Goal: Check status: Check status

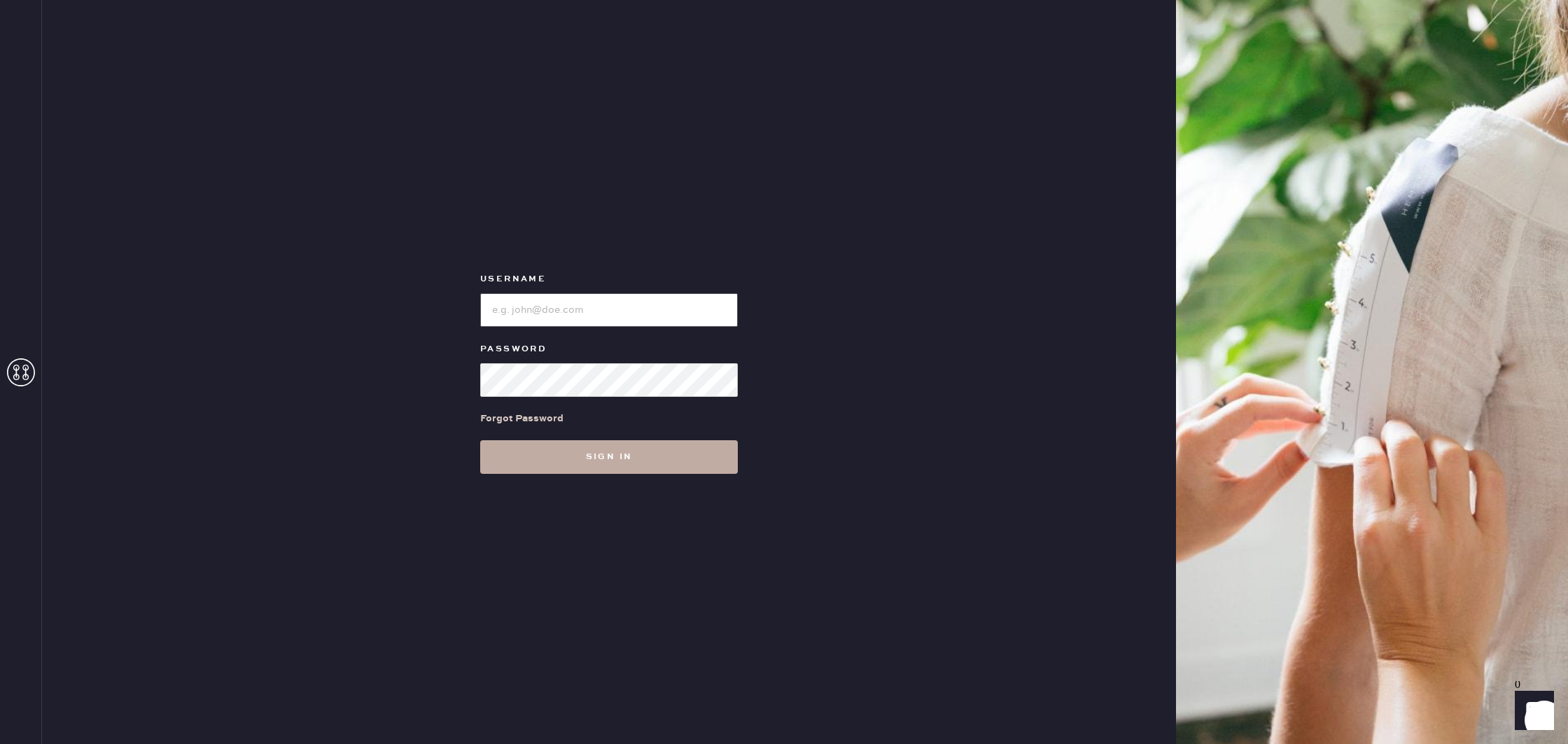
type input "reformationboston"
click at [710, 467] on button "Sign in" at bounding box center [609, 457] width 258 height 34
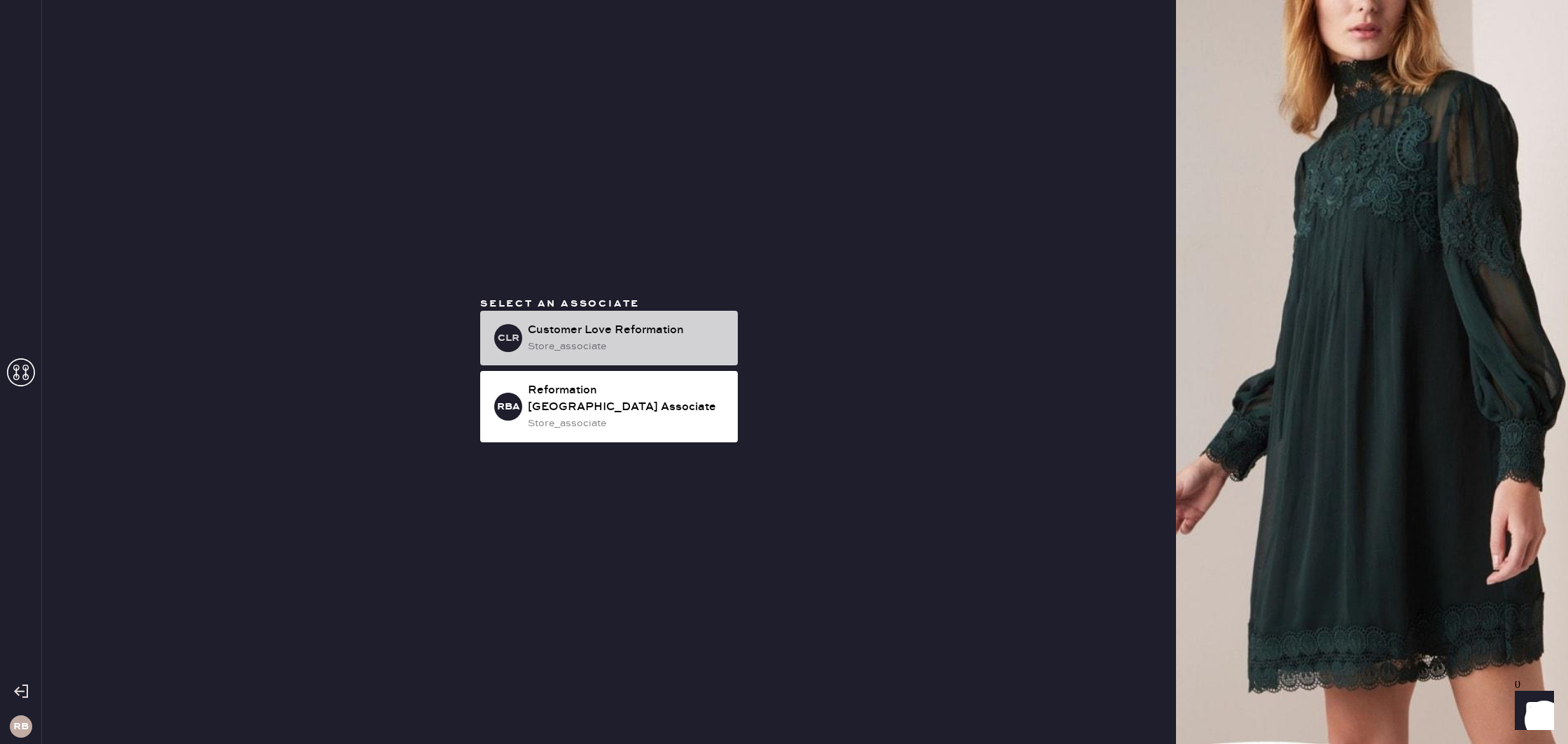
click at [716, 337] on div "Customer Love Reformation" at bounding box center [627, 330] width 198 height 17
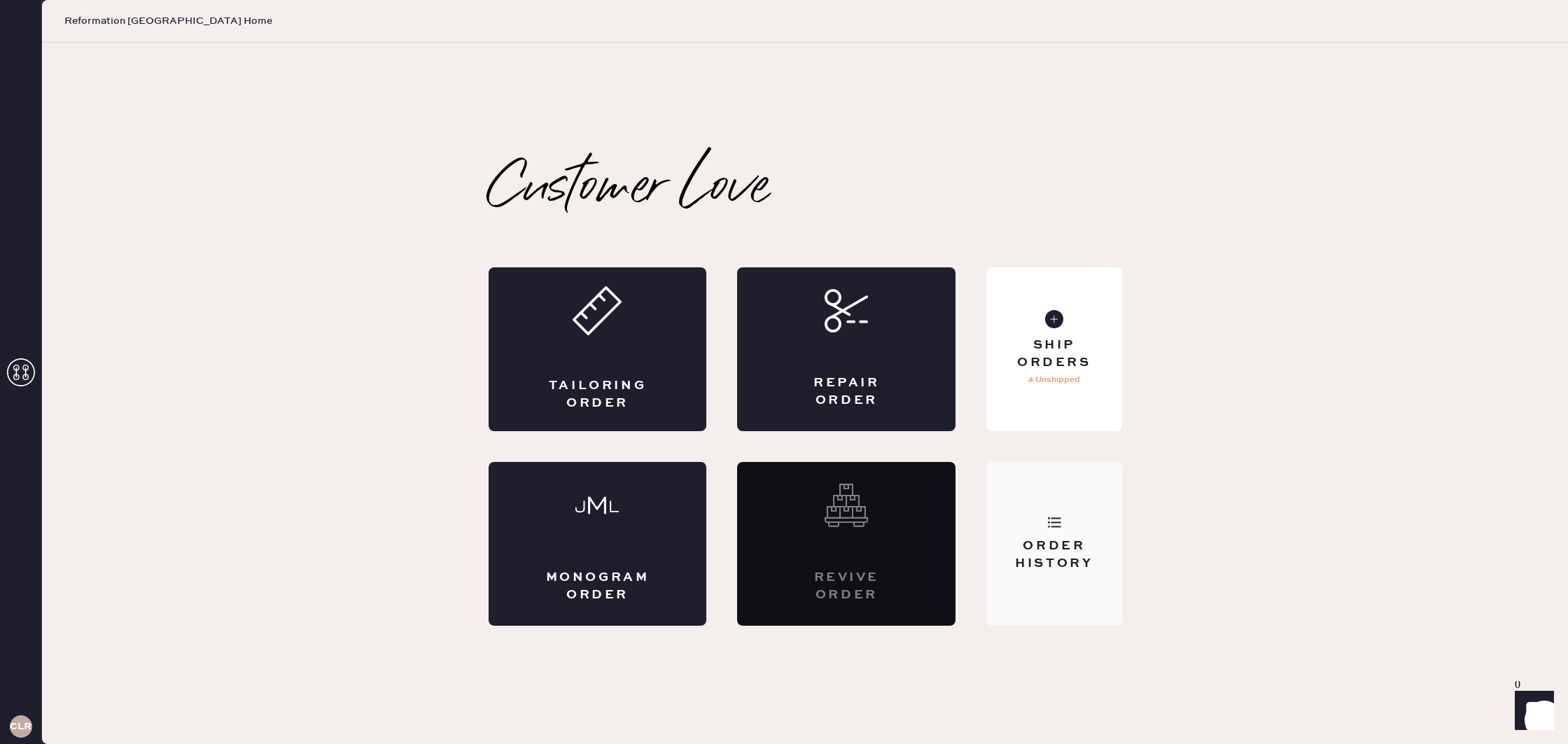
click at [1076, 570] on div "Order History" at bounding box center [1054, 555] width 113 height 35
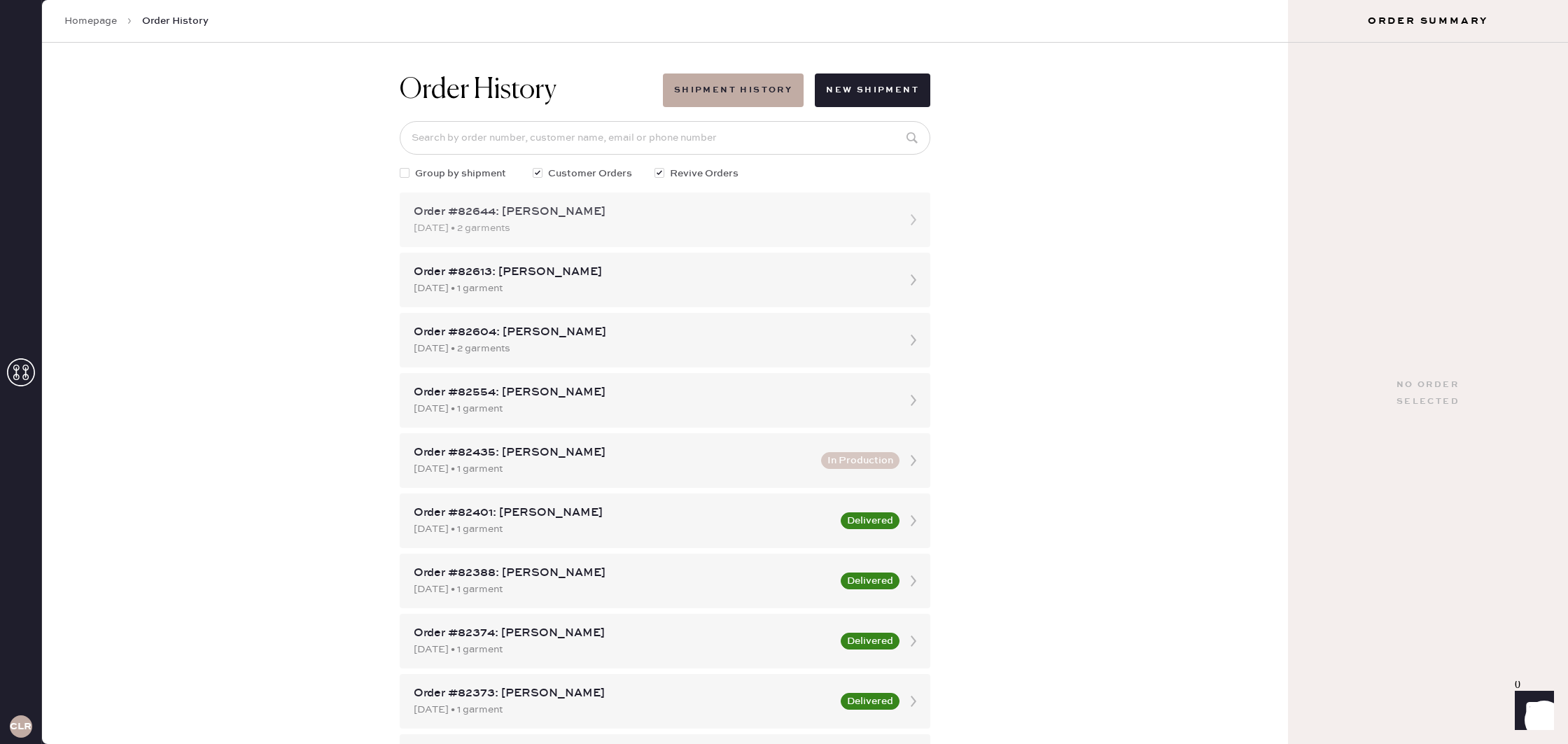
click at [667, 219] on div "Order #82644: [PERSON_NAME]" at bounding box center [652, 212] width 477 height 17
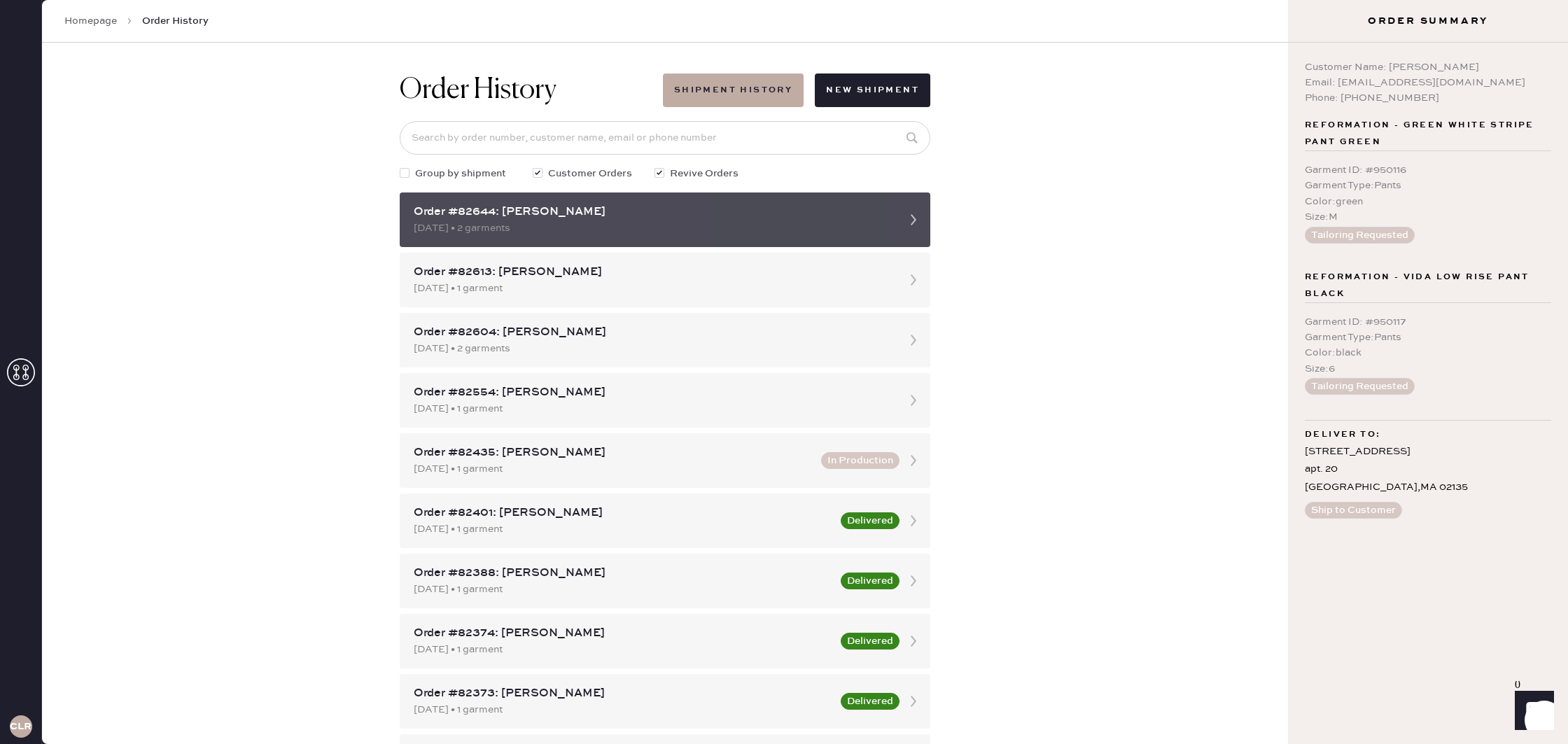
click at [914, 217] on icon at bounding box center [913, 219] width 28 height 28
click at [849, 219] on div "Order #82644: [PERSON_NAME]" at bounding box center [652, 212] width 477 height 17
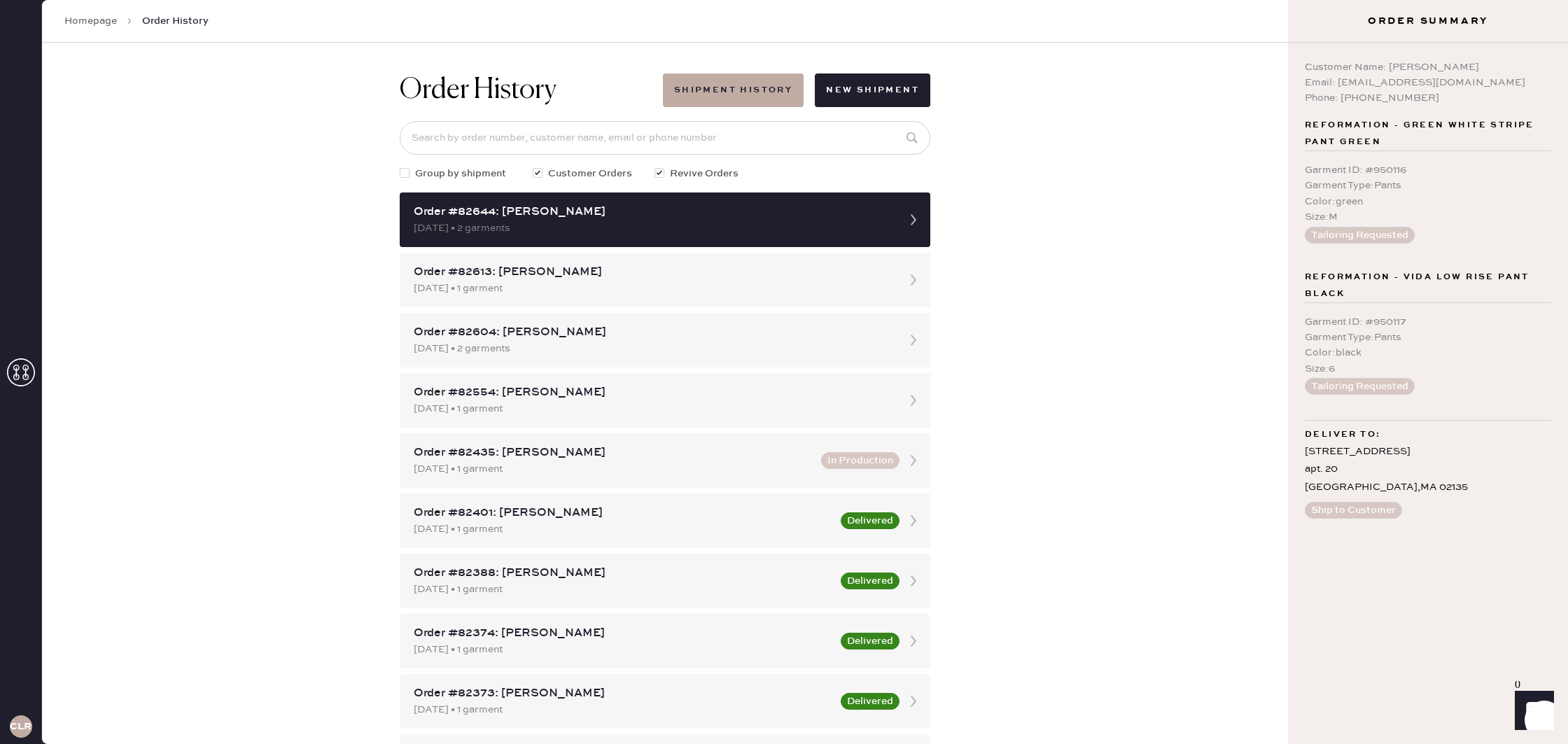
click at [1419, 76] on div "Email: [EMAIL_ADDRESS][DOMAIN_NAME]" at bounding box center [1428, 83] width 247 height 15
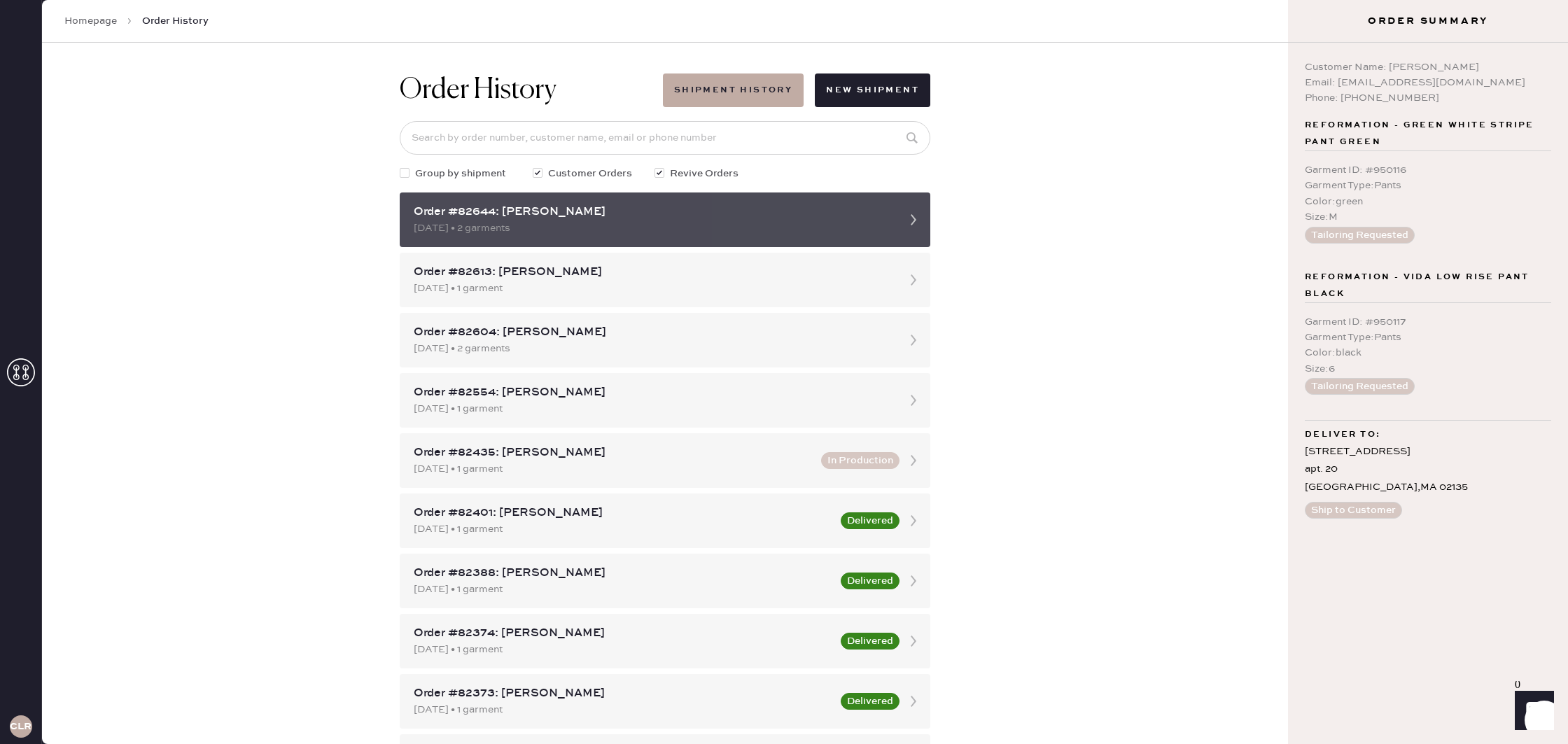
click at [473, 210] on div "Order #82644: [PERSON_NAME]" at bounding box center [652, 212] width 477 height 17
drag, startPoint x: 576, startPoint y: 211, endPoint x: 559, endPoint y: 211, distance: 17.0
click at [575, 211] on div "Order #82644: [PERSON_NAME]" at bounding box center [652, 212] width 477 height 17
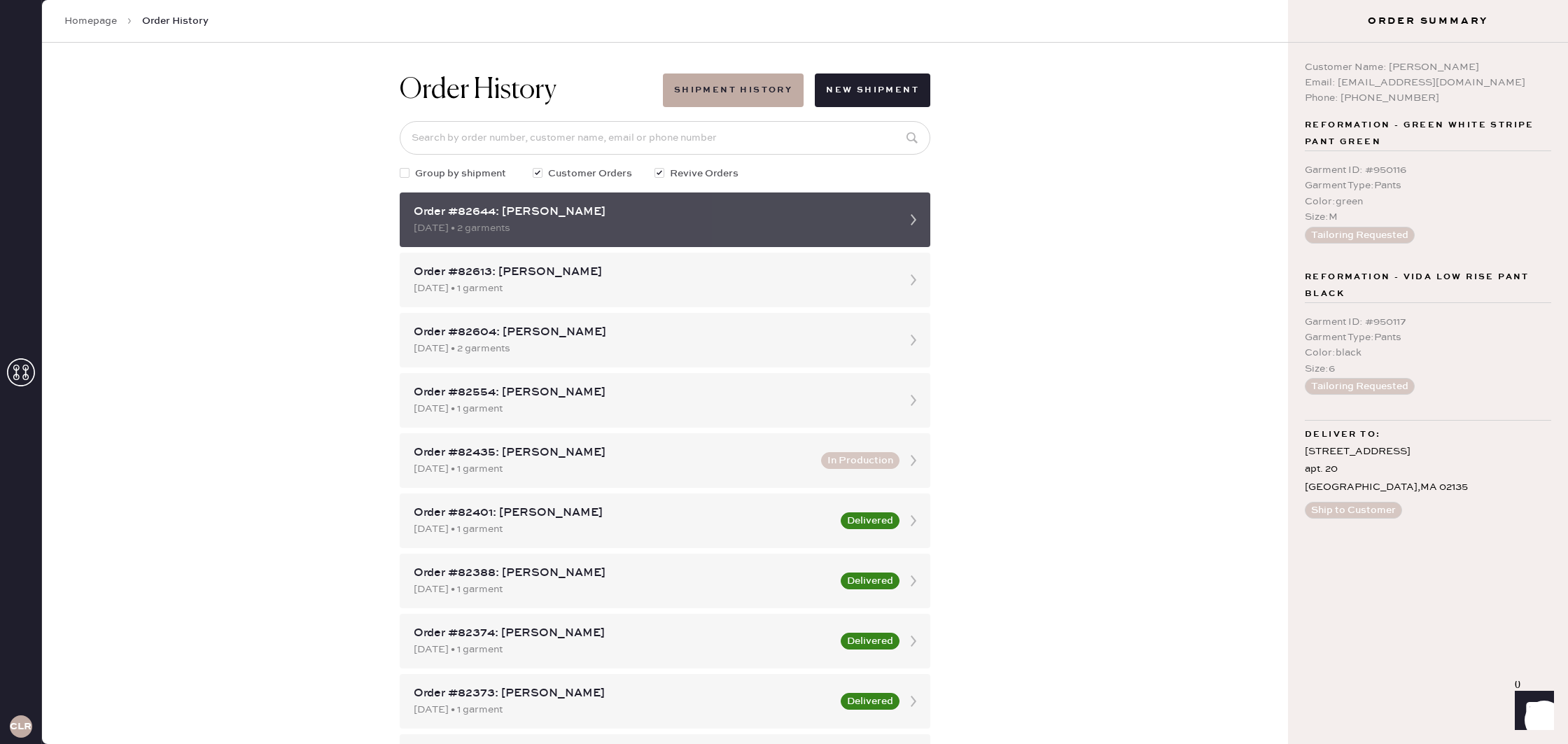
click at [551, 211] on div "Order #82644: [PERSON_NAME]" at bounding box center [652, 212] width 477 height 17
drag, startPoint x: 828, startPoint y: 209, endPoint x: 837, endPoint y: 210, distance: 9.1
click at [828, 209] on div "Order #82644: [PERSON_NAME]" at bounding box center [652, 212] width 477 height 17
click at [869, 212] on div "Order #82644: [PERSON_NAME]" at bounding box center [652, 212] width 477 height 17
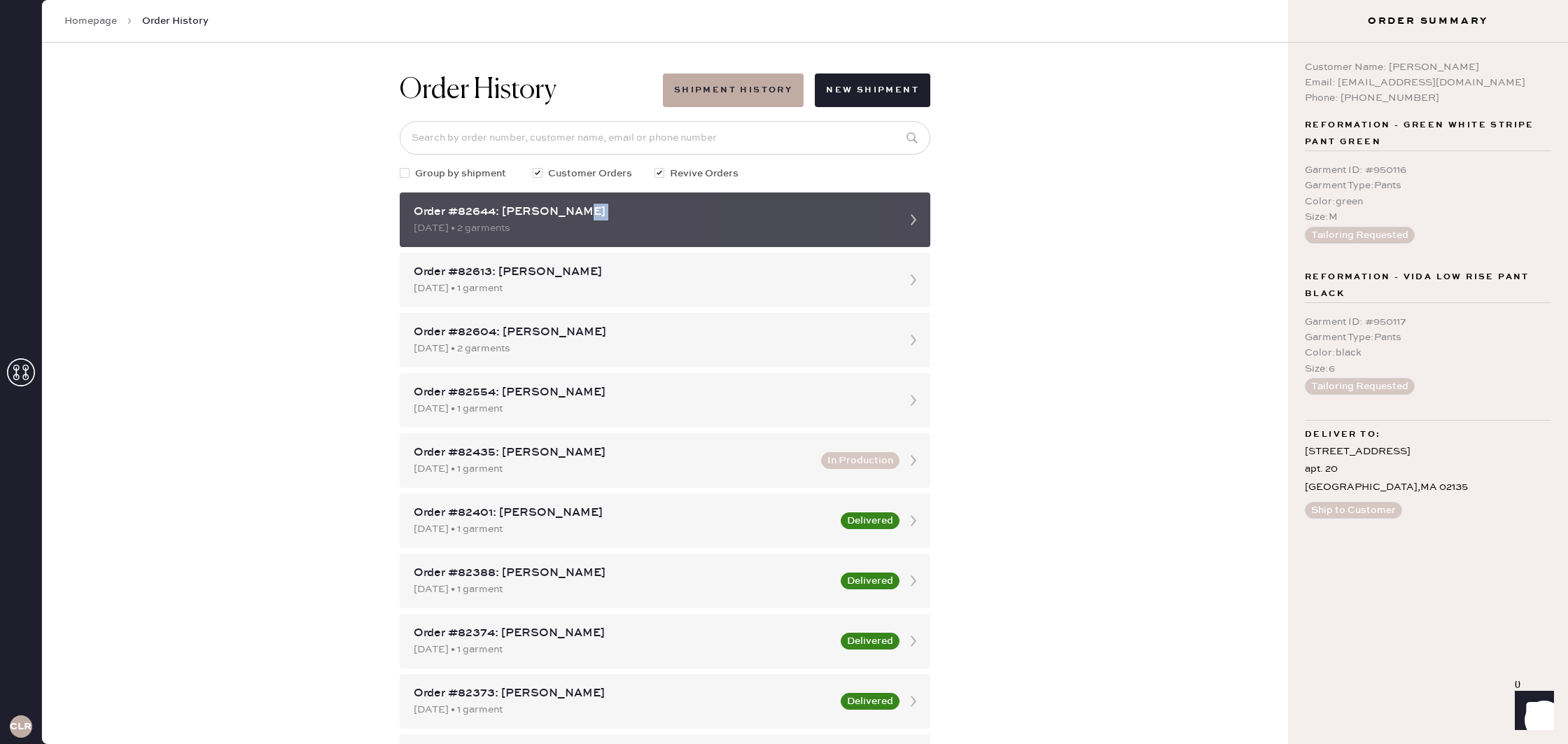
click at [871, 213] on div "Order #82644: [PERSON_NAME]" at bounding box center [652, 212] width 477 height 17
click at [879, 213] on div "Order #82644: [PERSON_NAME]" at bounding box center [652, 212] width 477 height 17
click at [879, 214] on div "Order #82644: [PERSON_NAME]" at bounding box center [652, 212] width 477 height 17
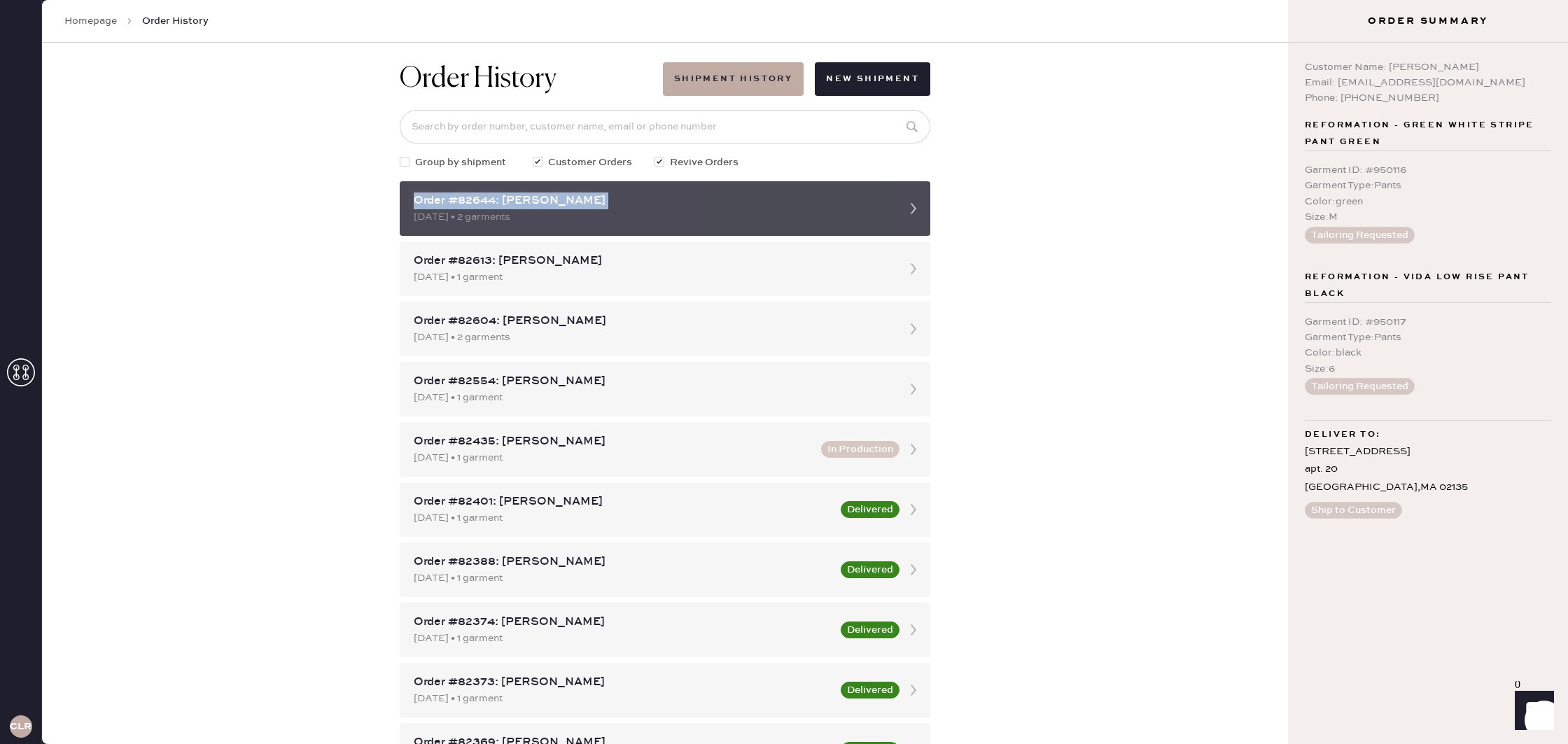
click at [879, 214] on div "Order #82644: [PERSON_NAME] [DATE] • 2 garments" at bounding box center [652, 208] width 477 height 32
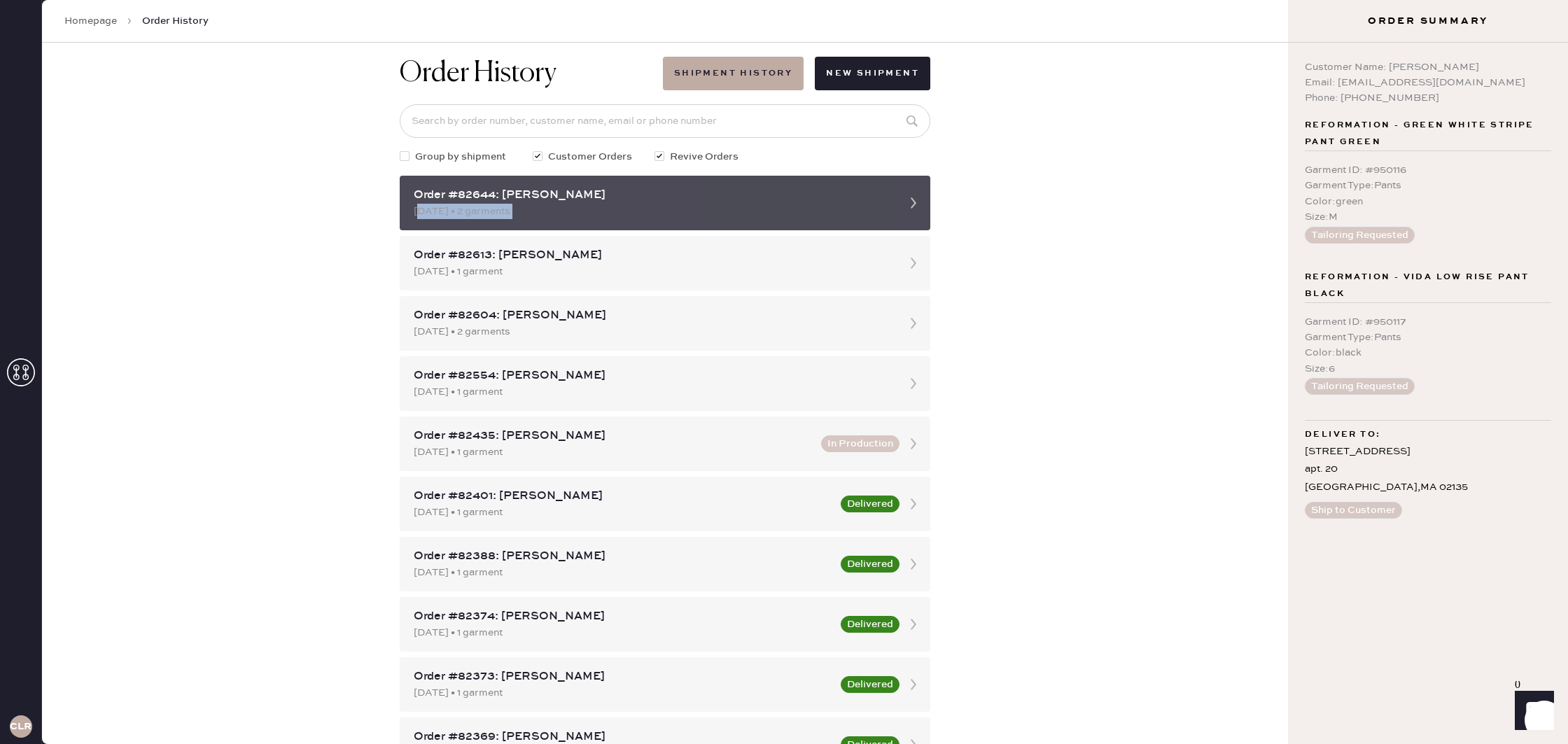
click at [879, 214] on div "[DATE] • 2 garments" at bounding box center [652, 211] width 477 height 15
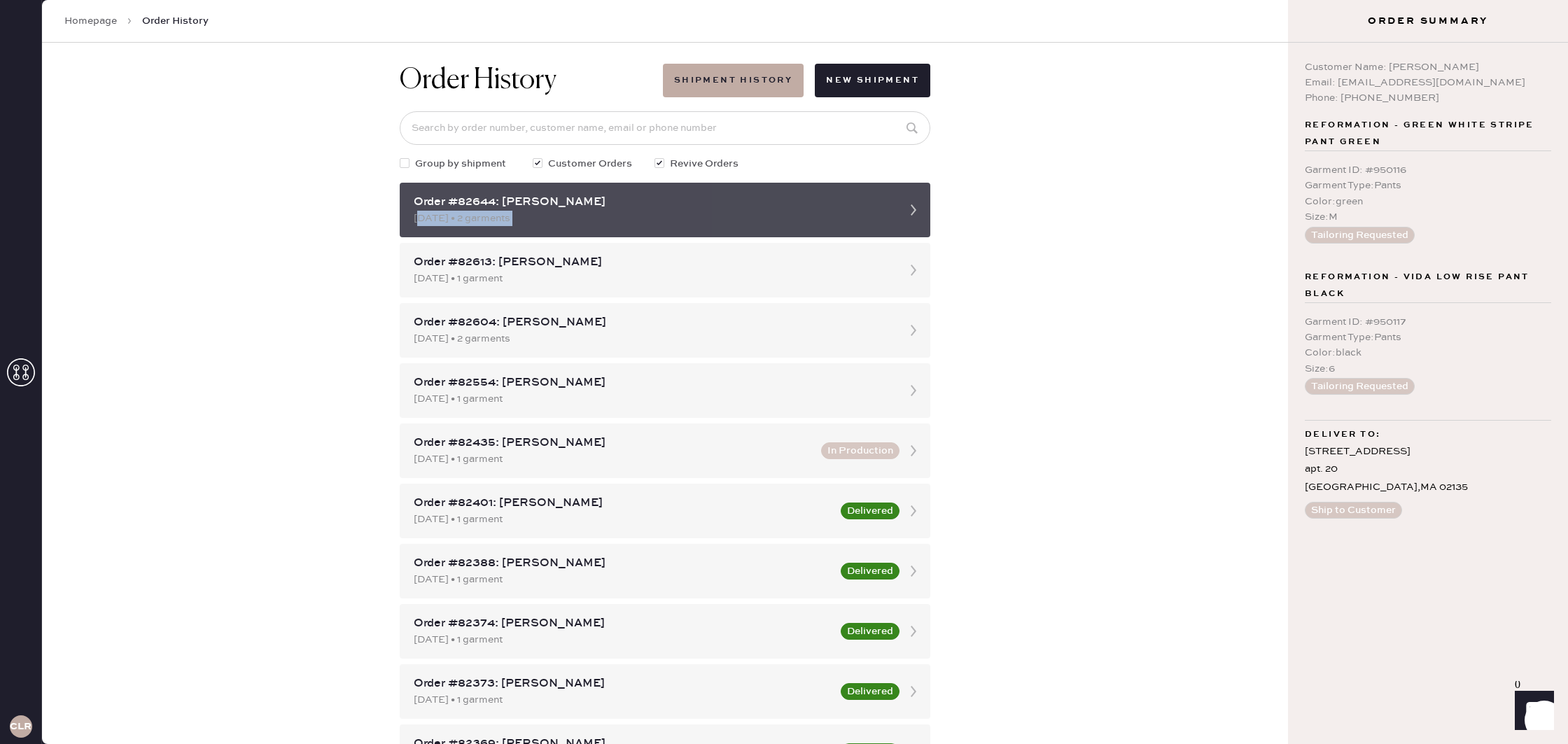
click at [879, 213] on div "[DATE] • 2 garments" at bounding box center [652, 218] width 477 height 15
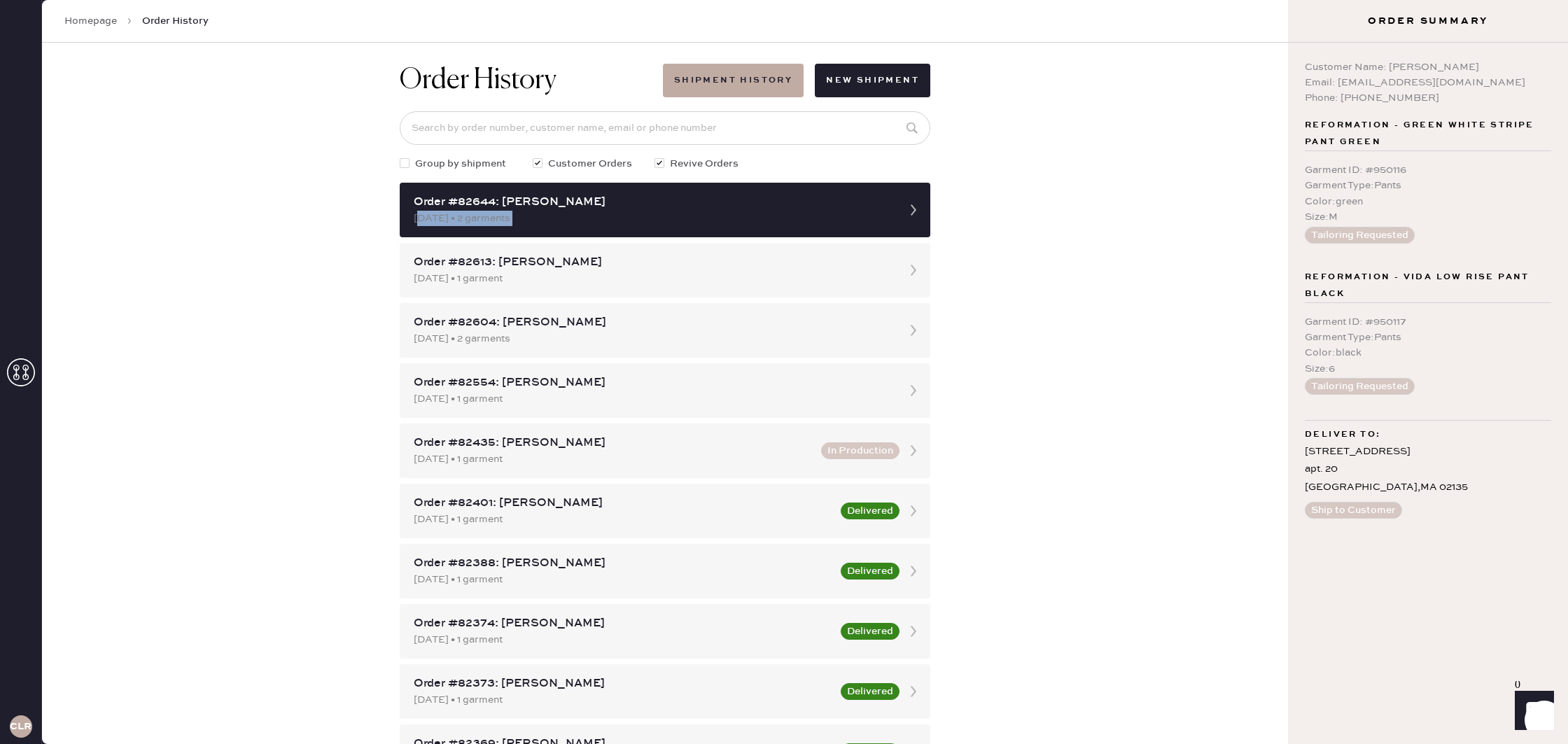
drag, startPoint x: 1071, startPoint y: 216, endPoint x: 1049, endPoint y: 211, distance: 22.6
click at [1064, 216] on div "Order History Shipment History New Shipment Group by shipment Customer Orders R…" at bounding box center [665, 393] width 1246 height 701
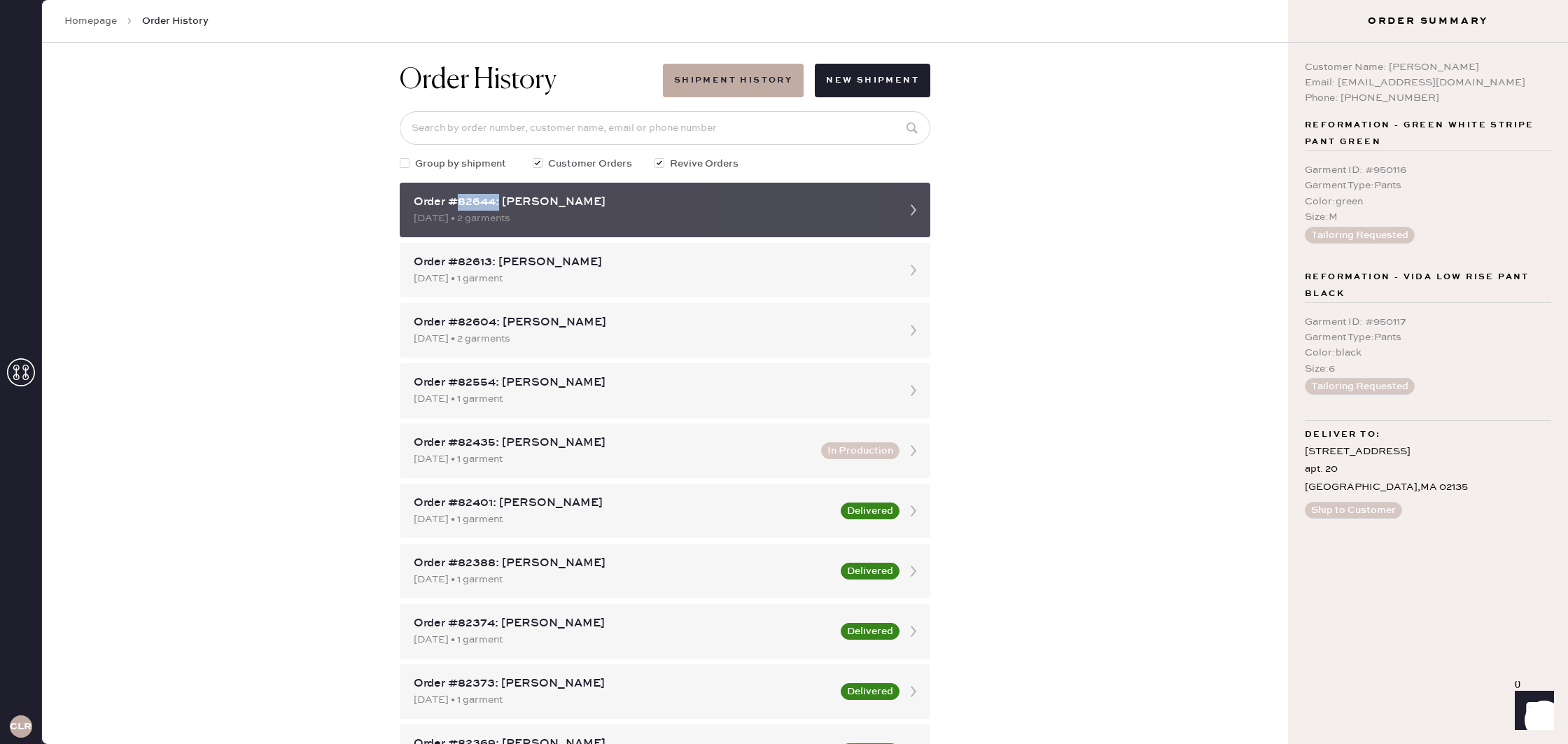
drag, startPoint x: 498, startPoint y: 200, endPoint x: 455, endPoint y: 204, distance: 43.2
click at [454, 204] on div "Order #82644: [PERSON_NAME]" at bounding box center [652, 202] width 477 height 17
copy div "82644:"
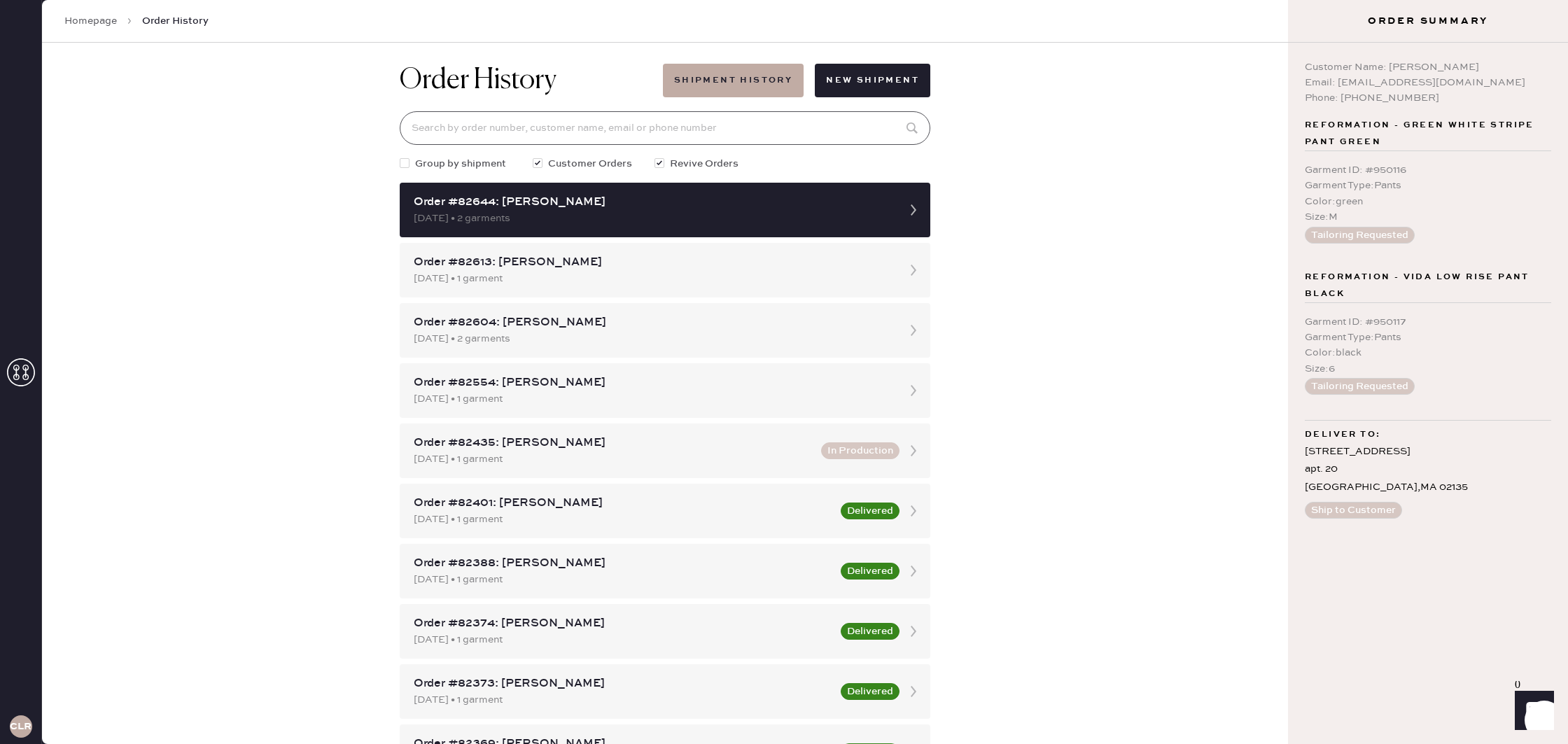
click at [480, 122] on input at bounding box center [665, 128] width 531 height 34
paste input "82644:"
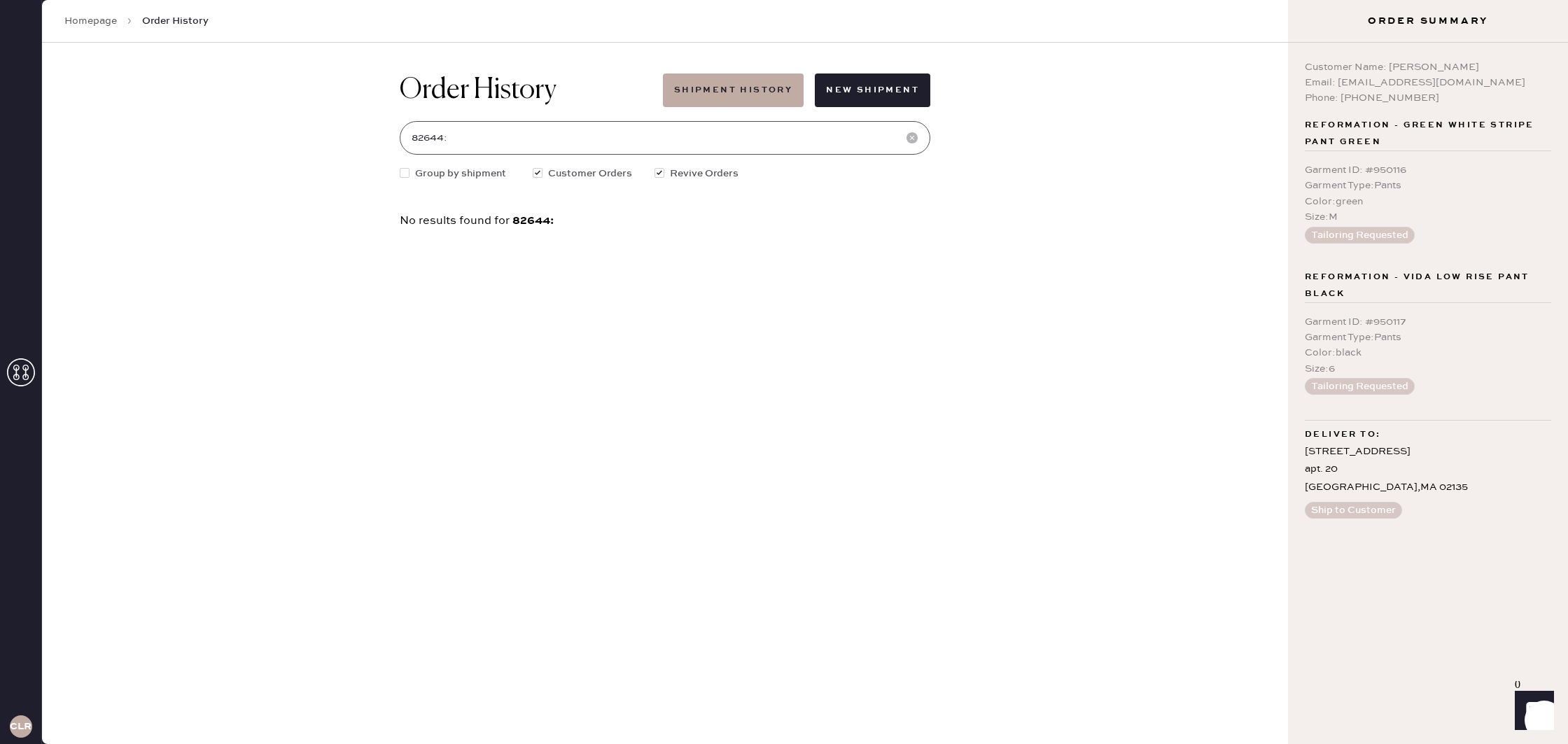
scroll to position [0, 0]
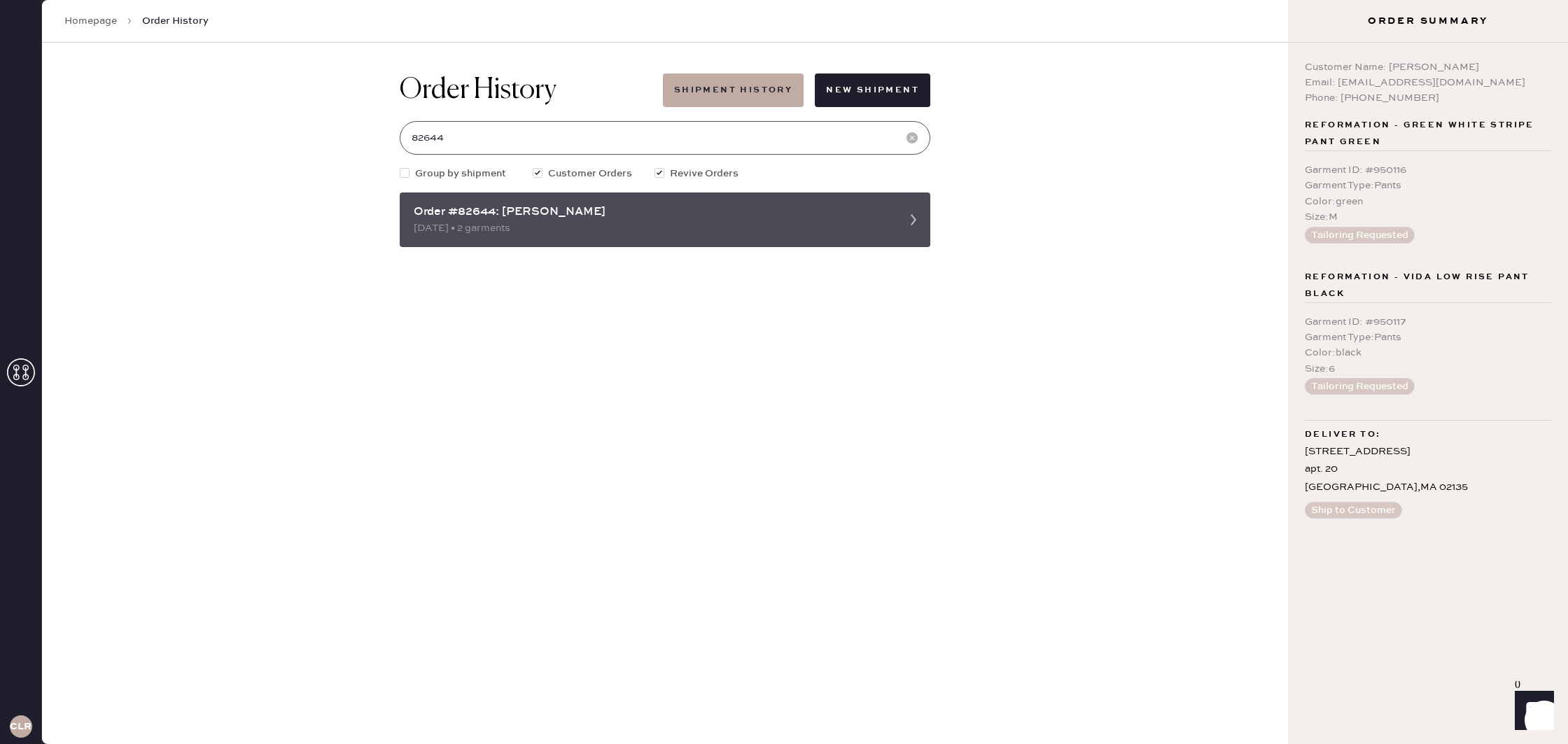
type input "82644"
click at [908, 224] on icon at bounding box center [913, 219] width 28 height 28
click at [733, 237] on div "Order #82644: [PERSON_NAME] [DATE] • 2 garments" at bounding box center [665, 219] width 531 height 55
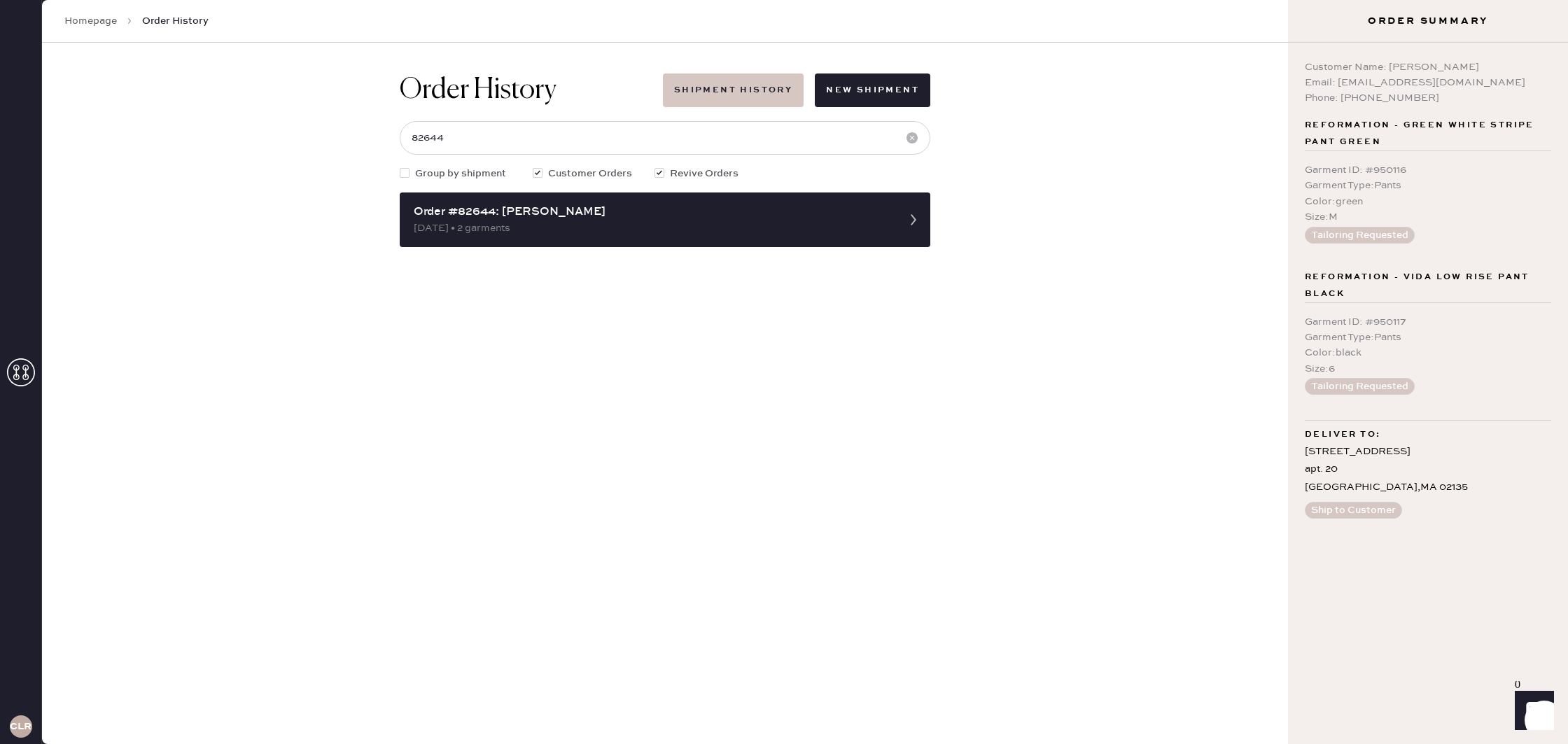
click at [765, 88] on button "Shipment History" at bounding box center [733, 90] width 141 height 34
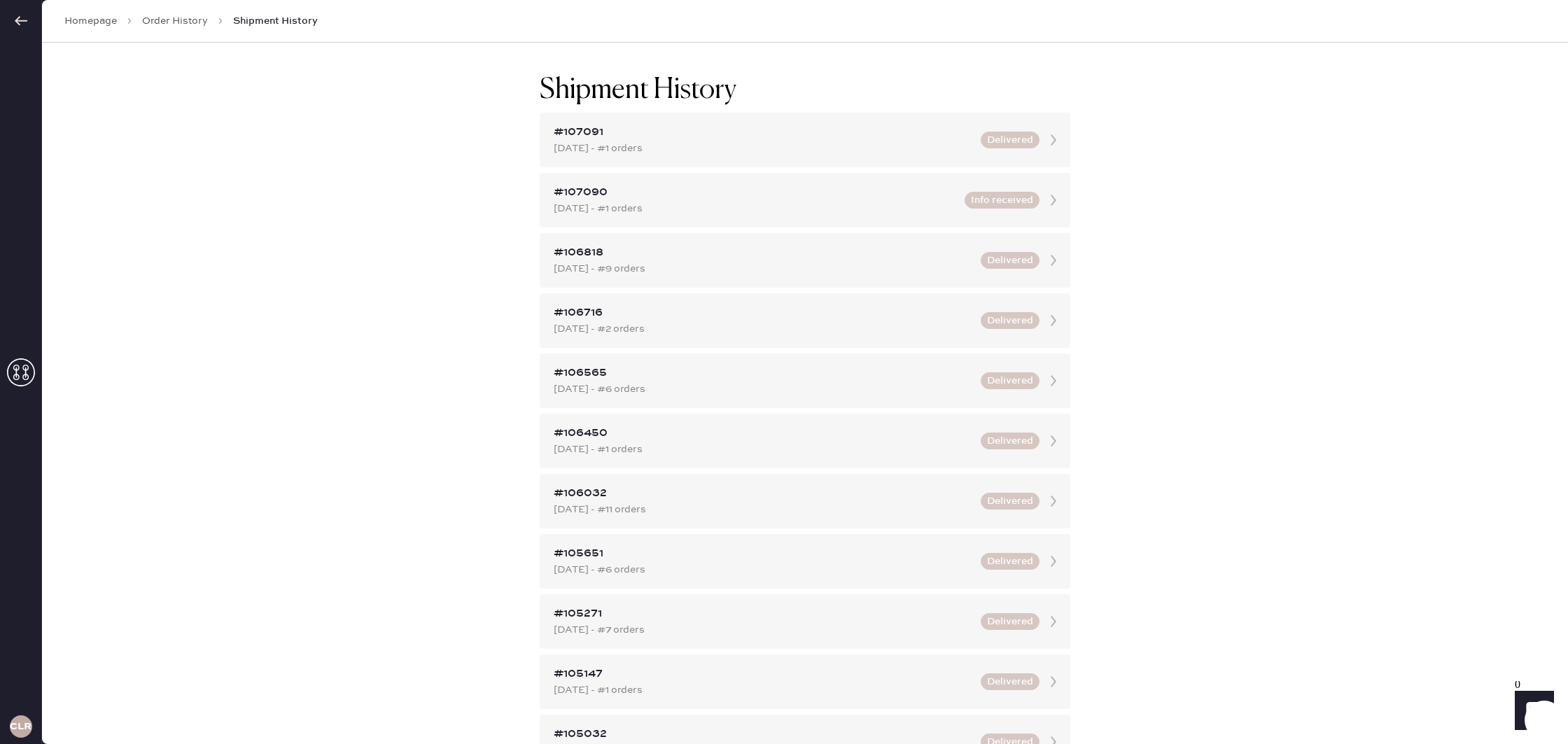
click at [181, 22] on link "Order History" at bounding box center [175, 21] width 66 height 14
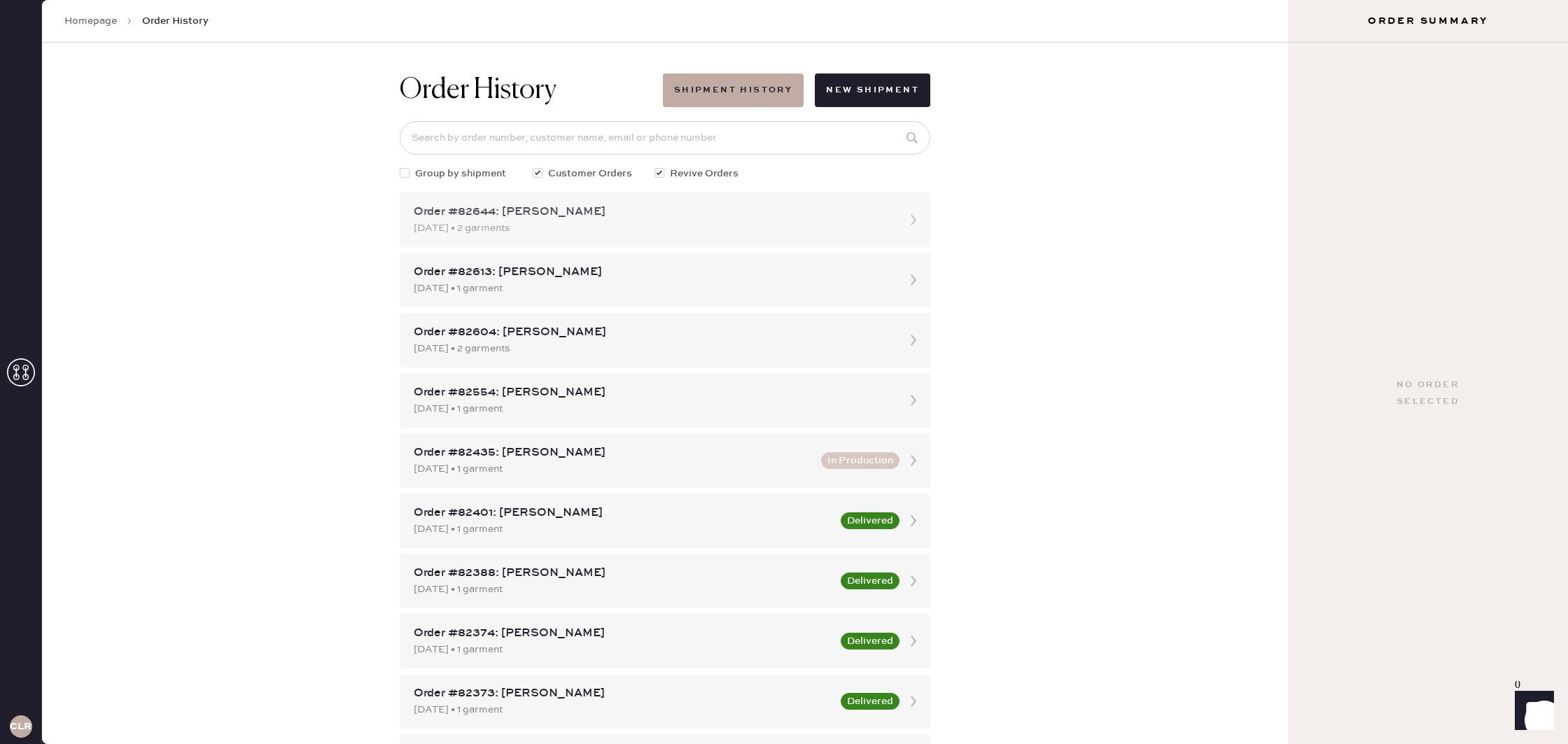
click at [902, 229] on icon at bounding box center [913, 219] width 28 height 28
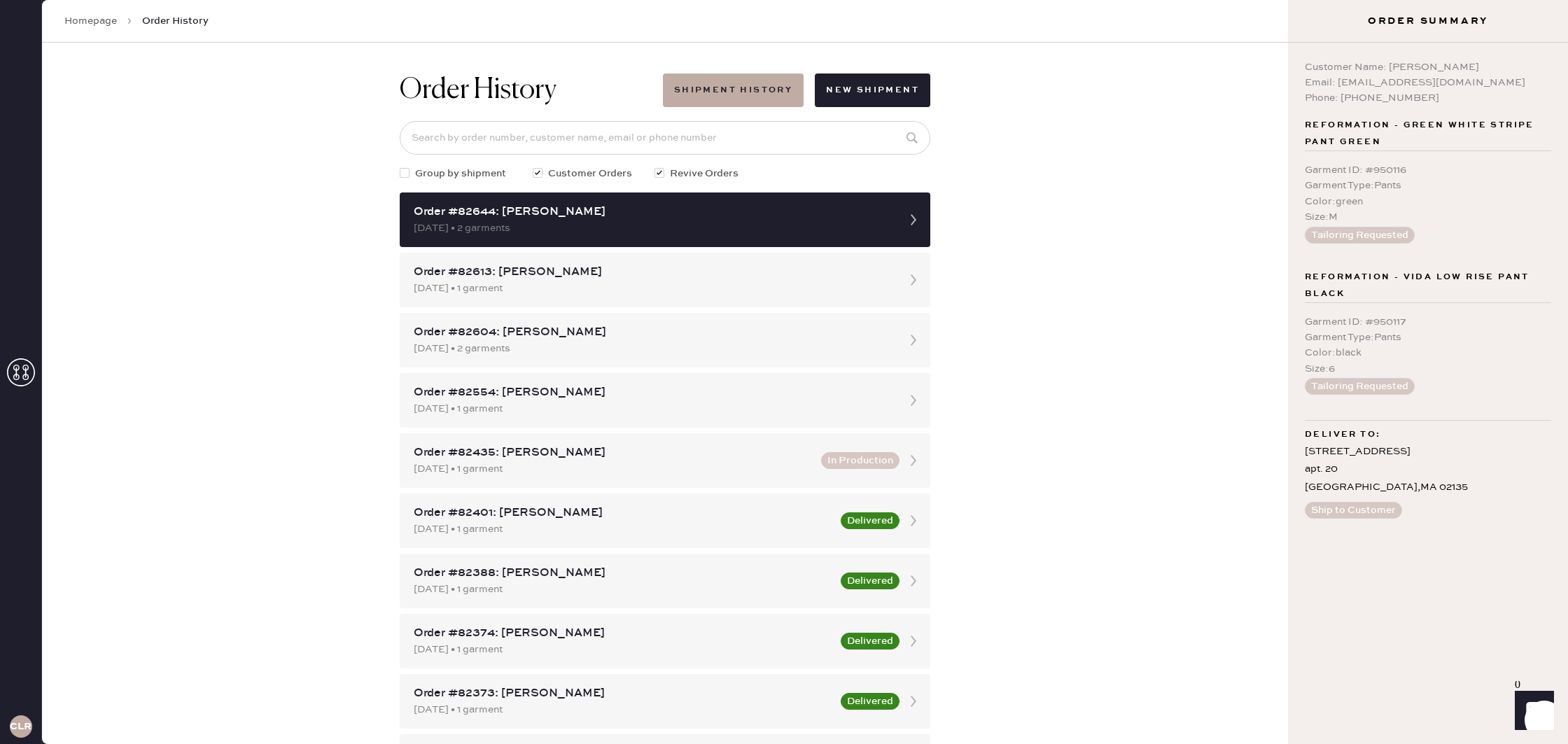
click at [1450, 153] on div "Garment ID : # 950116 Garment Type : Pants Color : green Size : M Tailoring Req…" at bounding box center [1428, 203] width 247 height 104
drag, startPoint x: 1231, startPoint y: 319, endPoint x: 1213, endPoint y: 312, distance: 19.3
click at [1231, 319] on div "Order History Shipment History New Shipment Group by shipment Customer Orders R…" at bounding box center [665, 393] width 1246 height 701
